Goal: Information Seeking & Learning: Learn about a topic

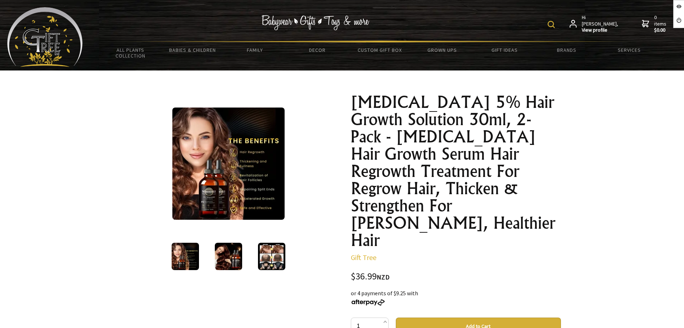
click at [230, 252] on img at bounding box center [228, 256] width 27 height 27
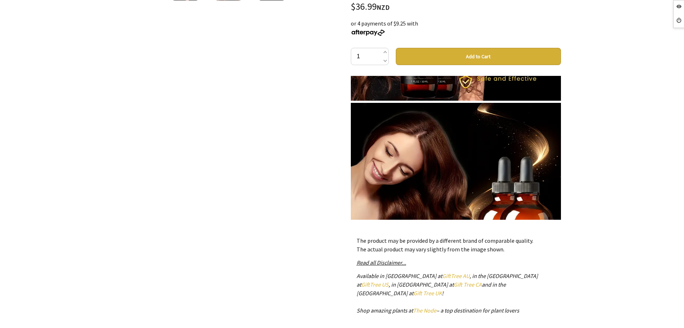
scroll to position [804, 0]
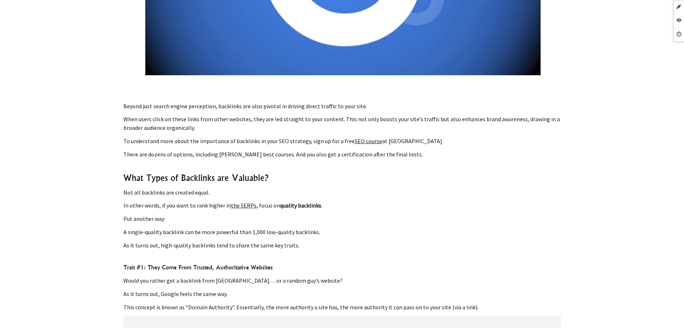
scroll to position [2024, 0]
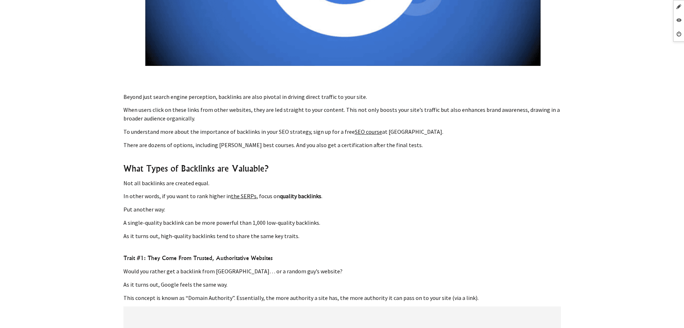
click at [245, 194] on link "the SERPs" at bounding box center [244, 196] width 26 height 7
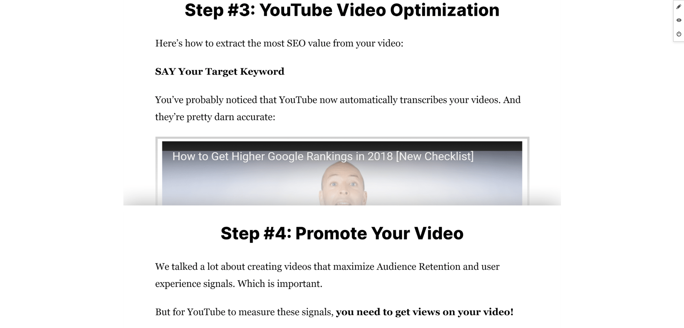
scroll to position [6253, 0]
